Goal: Information Seeking & Learning: Learn about a topic

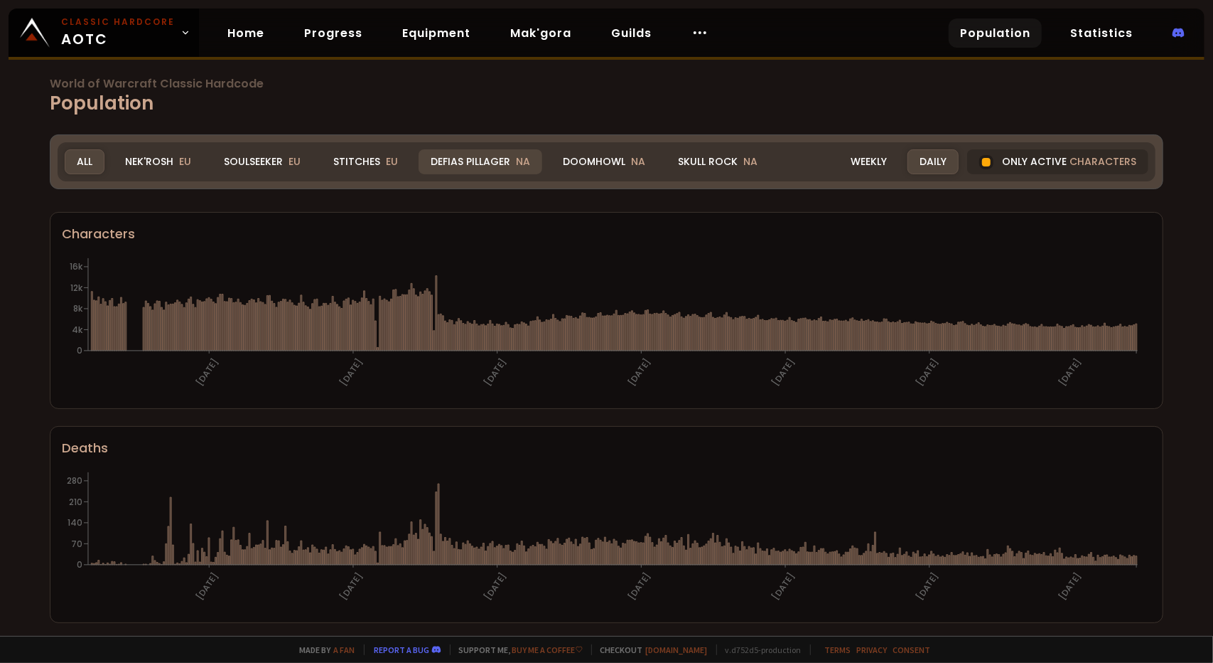
click at [483, 159] on div "Defias Pillager NA" at bounding box center [481, 161] width 124 height 25
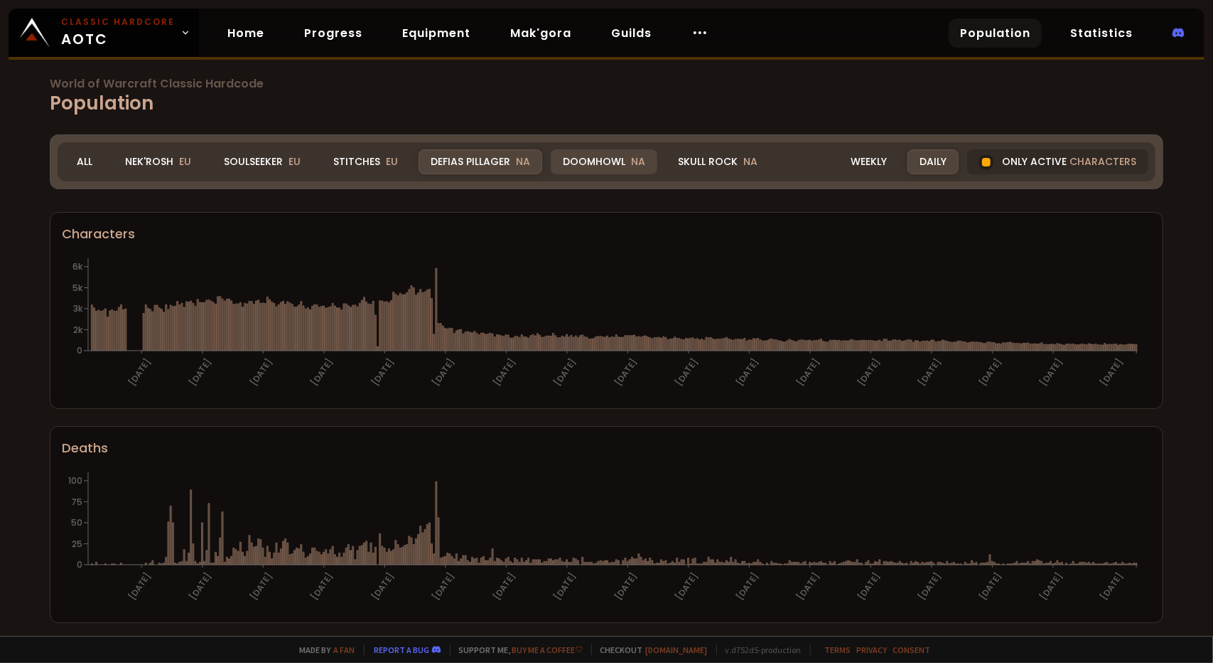
click at [596, 163] on div "Doomhowl NA" at bounding box center [604, 161] width 107 height 25
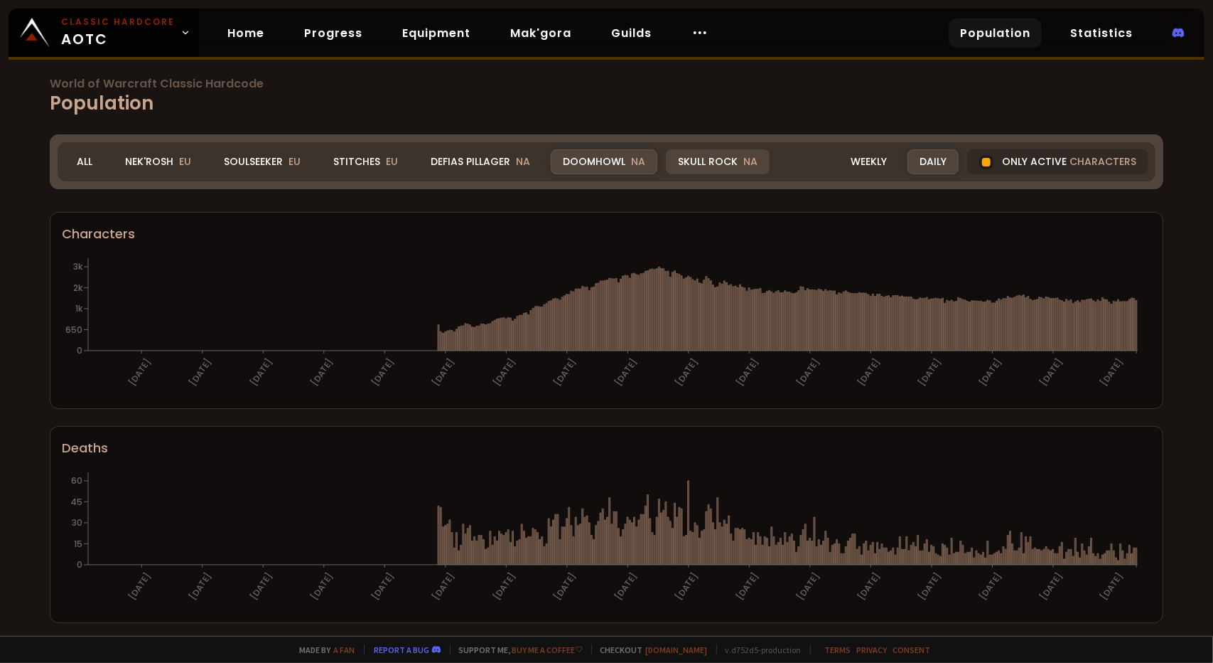
click at [717, 157] on div "Skull Rock NA" at bounding box center [718, 161] width 104 height 25
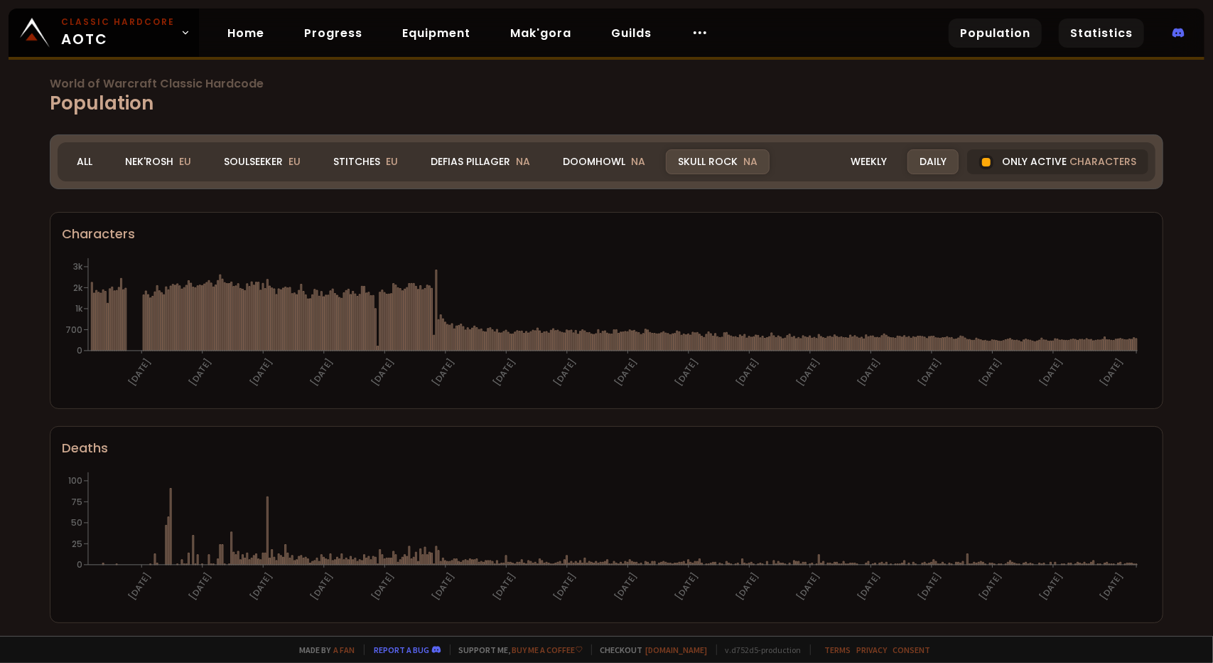
click at [1099, 31] on link "Statistics" at bounding box center [1101, 32] width 85 height 29
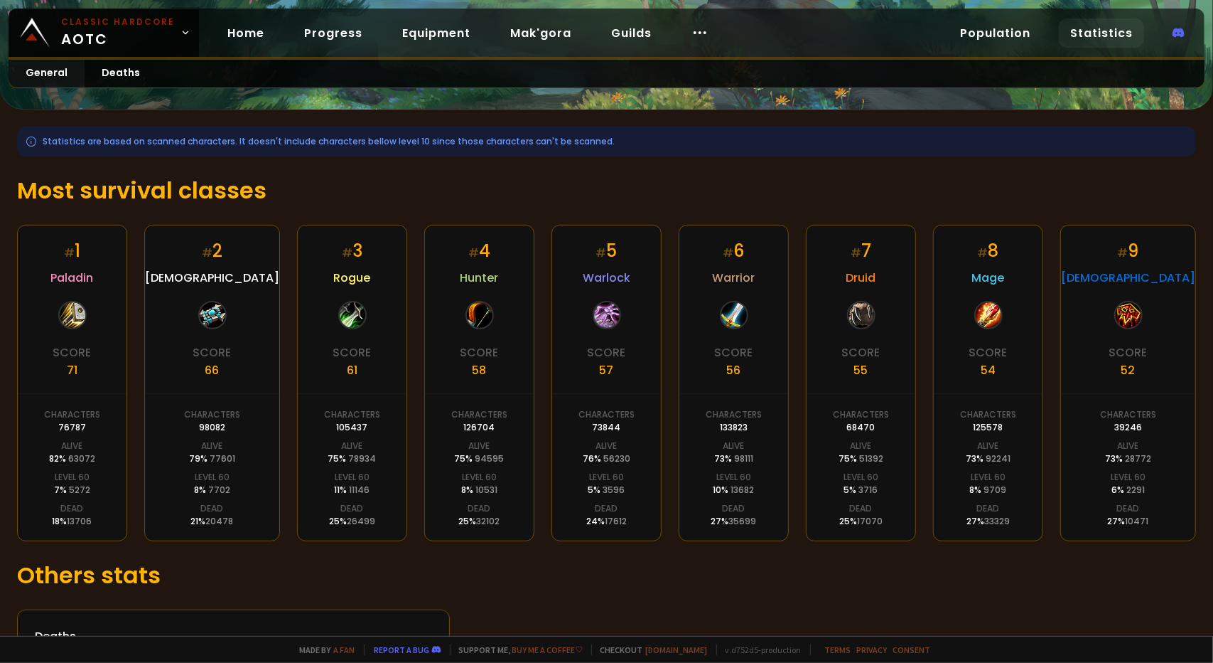
scroll to position [142, 0]
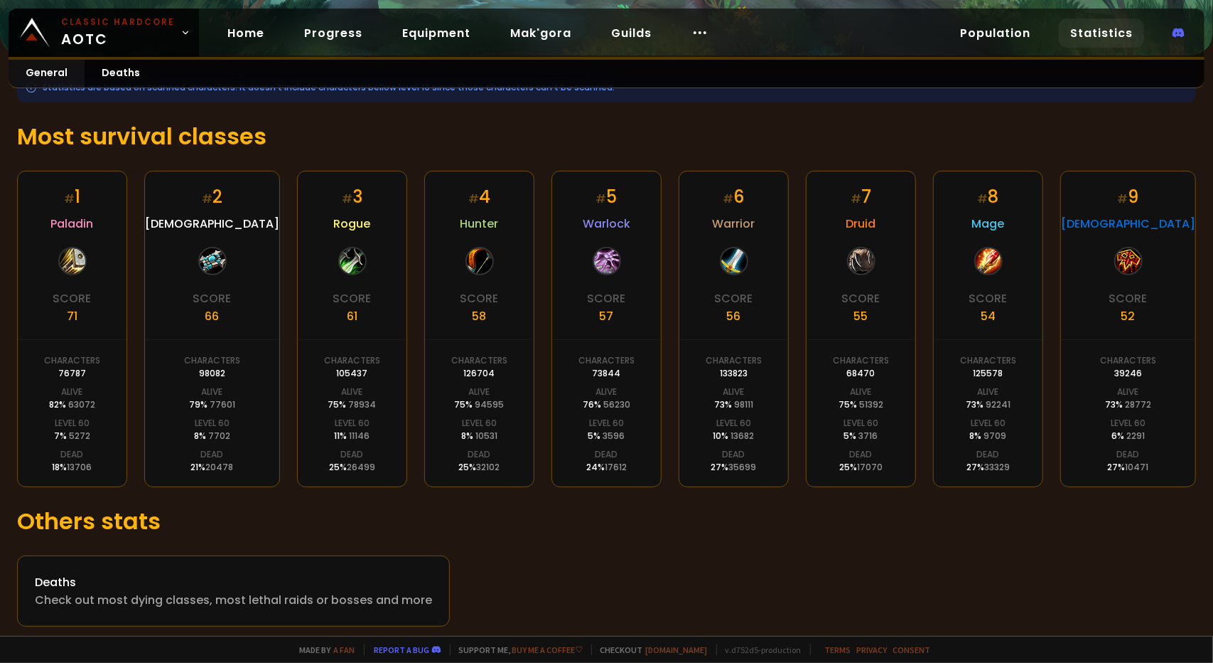
scroll to position [196, 0]
